Goal: Information Seeking & Learning: Check status

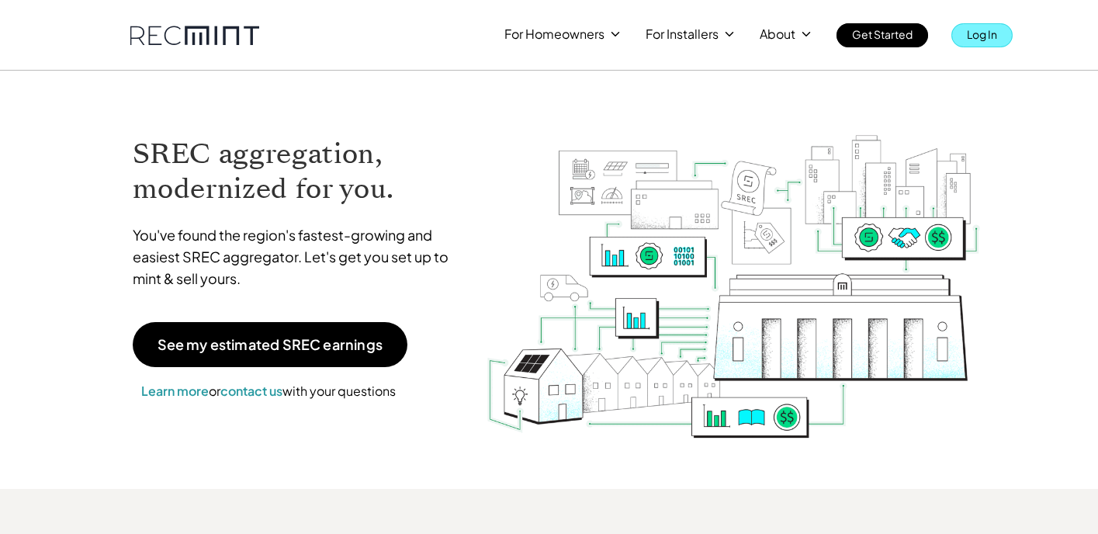
click at [993, 26] on p "Log In" at bounding box center [982, 34] width 30 height 22
click at [965, 35] on link "Log In" at bounding box center [982, 35] width 61 height 24
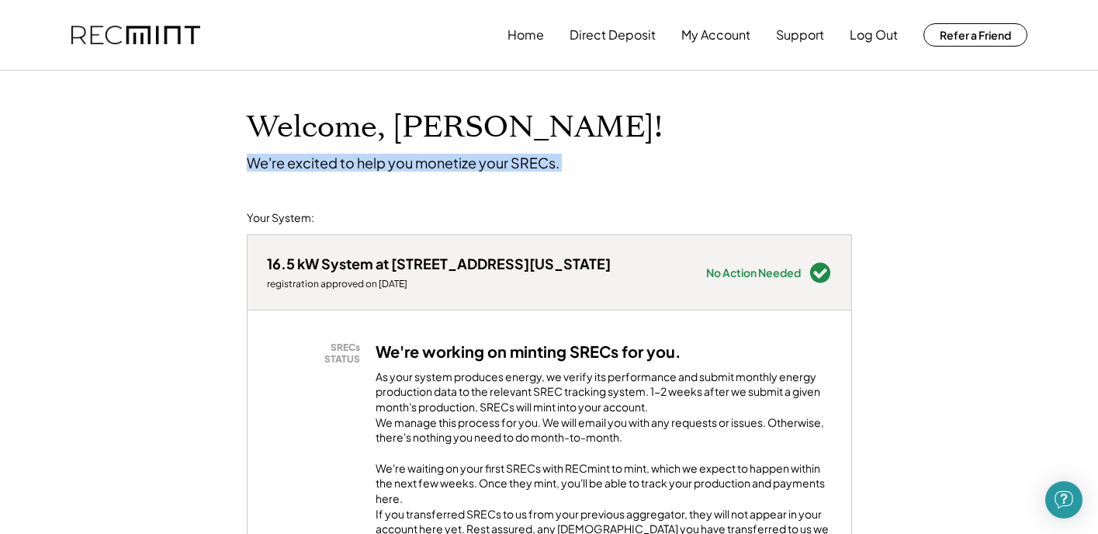
click at [533, 26] on button "Home" at bounding box center [526, 34] width 36 height 31
click at [530, 36] on button "Home" at bounding box center [526, 34] width 36 height 31
click at [525, 36] on button "Home" at bounding box center [526, 34] width 36 height 31
click at [708, 36] on button "My Account" at bounding box center [715, 34] width 69 height 31
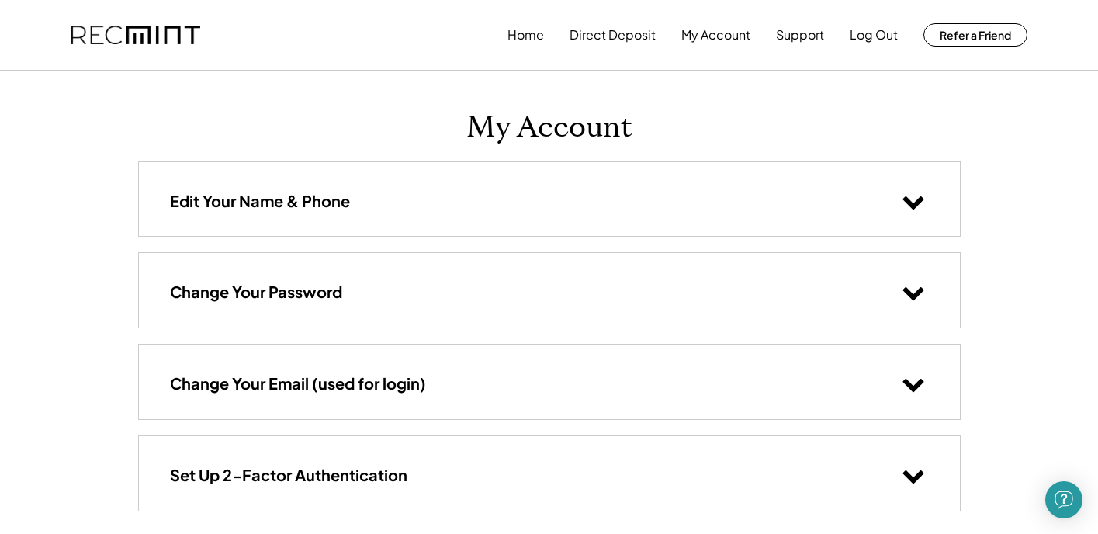
click at [908, 380] on use at bounding box center [913, 385] width 21 height 13
click at [1047, 376] on div "**********" at bounding box center [549, 532] width 1098 height 1065
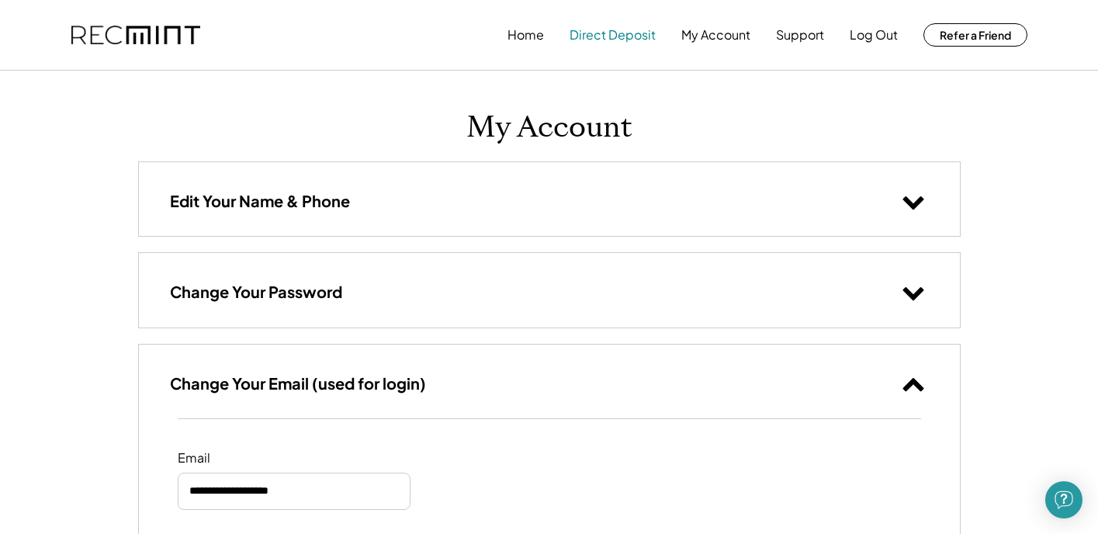
click at [619, 32] on button "Direct Deposit" at bounding box center [613, 34] width 86 height 31
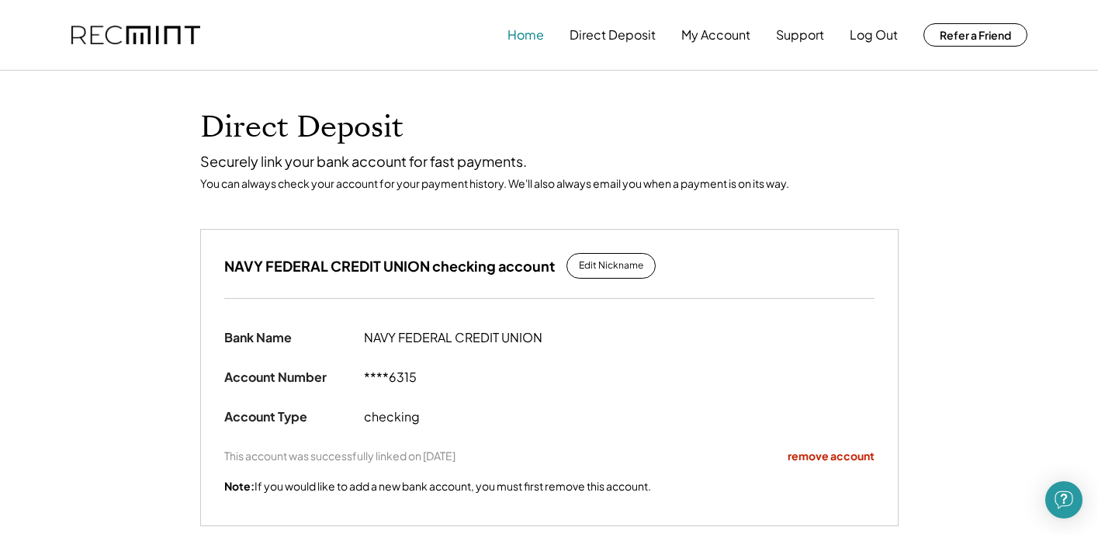
click at [523, 35] on button "Home" at bounding box center [526, 34] width 36 height 31
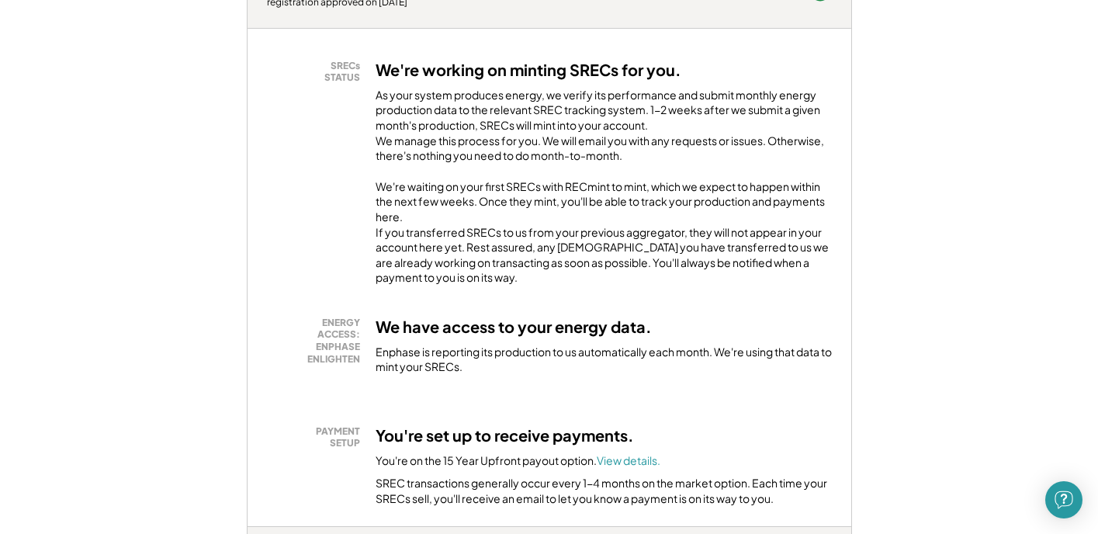
scroll to position [286, 0]
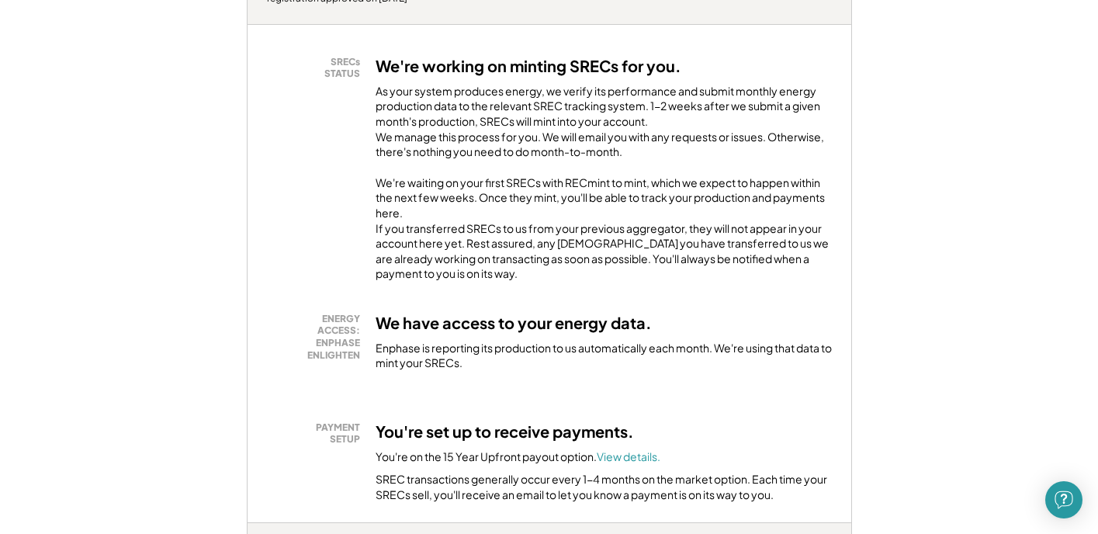
click at [462, 71] on h3 "We're working on minting SRECs for you." at bounding box center [529, 66] width 306 height 20
click at [350, 69] on div "SRECs STATUS" at bounding box center [317, 68] width 85 height 24
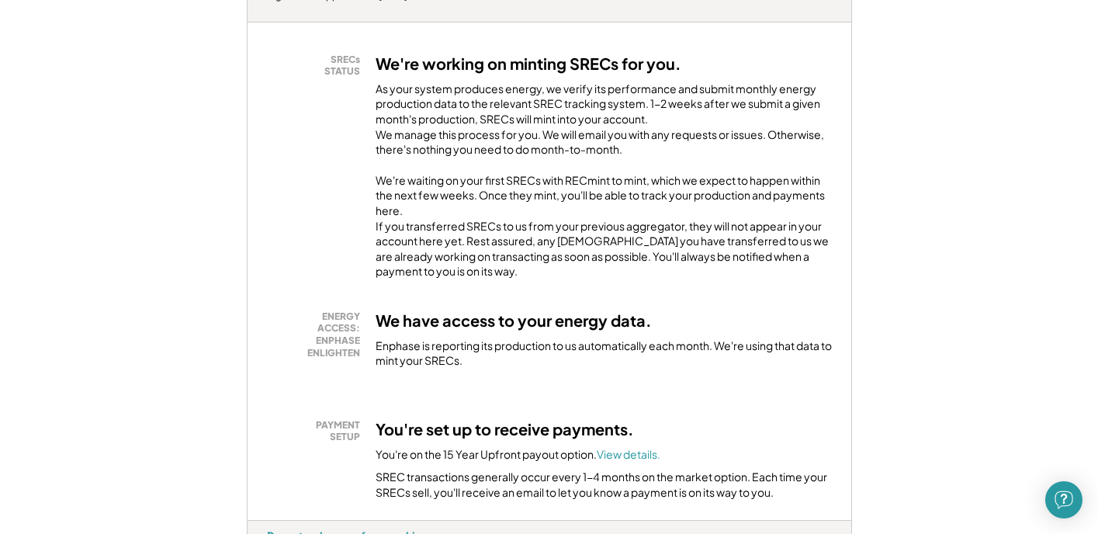
scroll to position [376, 0]
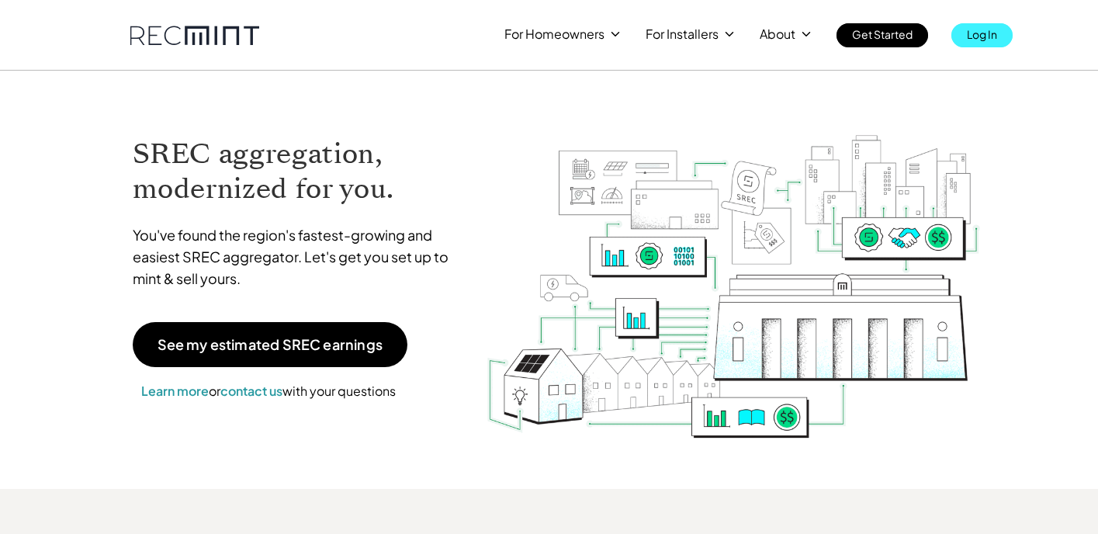
click at [983, 29] on p "Log In" at bounding box center [982, 34] width 30 height 22
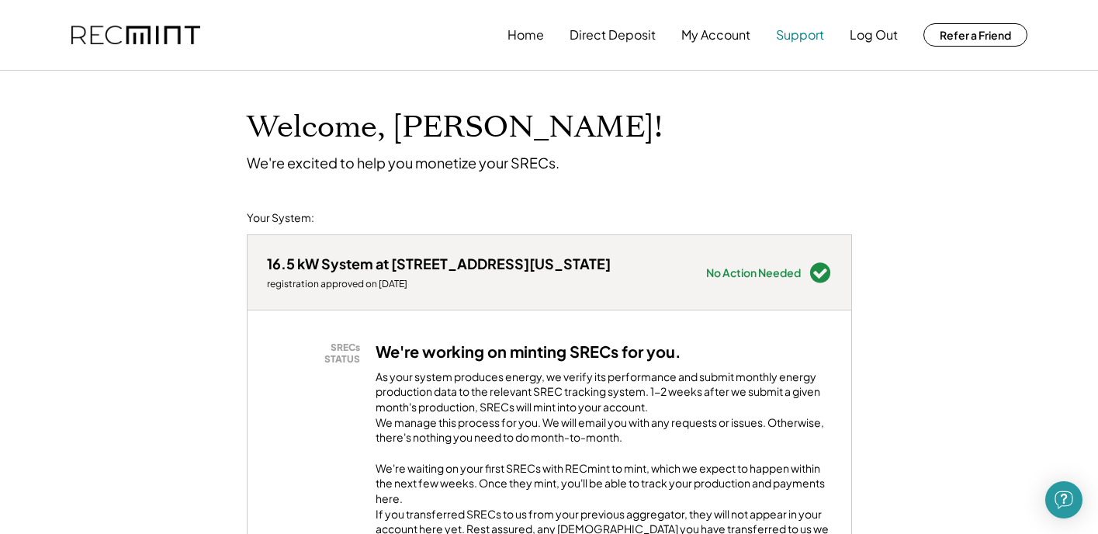
click at [794, 36] on button "Support" at bounding box center [800, 34] width 48 height 31
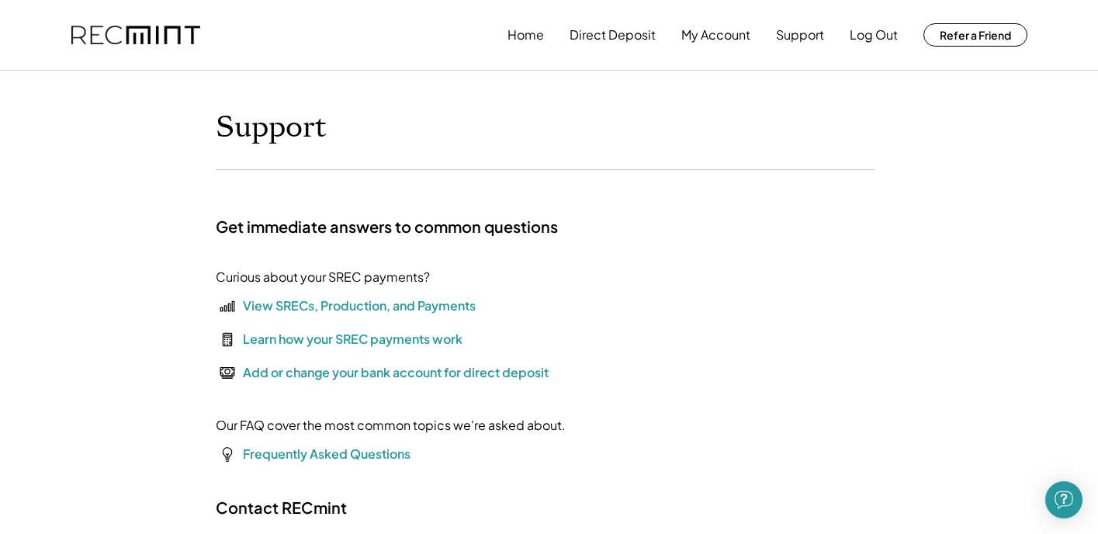
click at [362, 306] on div "View SRECs, Production, and Payments" at bounding box center [359, 305] width 233 height 19
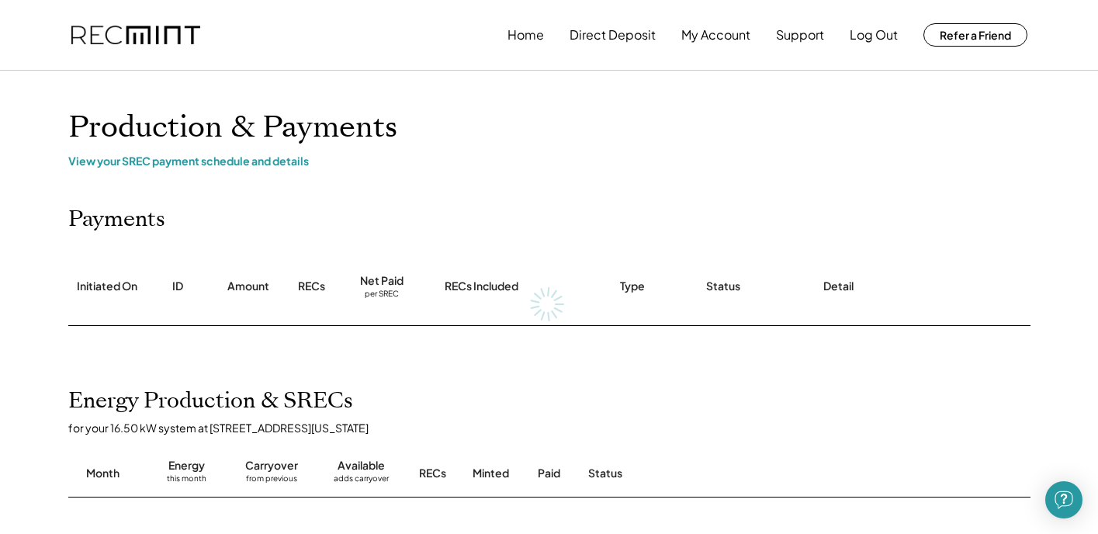
click at [362, 306] on div "Net Paid per SREC" at bounding box center [382, 286] width 94 height 77
